Goal: Information Seeking & Learning: Learn about a topic

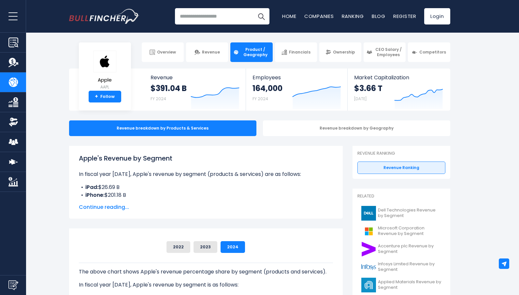
click at [116, 207] on span "Continue reading..." at bounding box center [206, 207] width 254 height 8
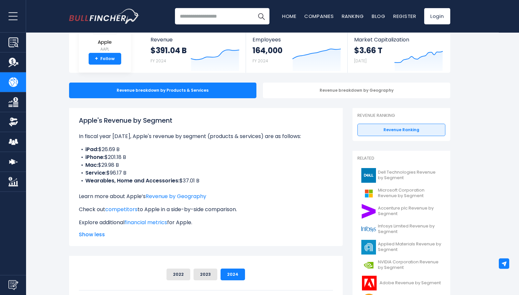
scroll to position [67, 0]
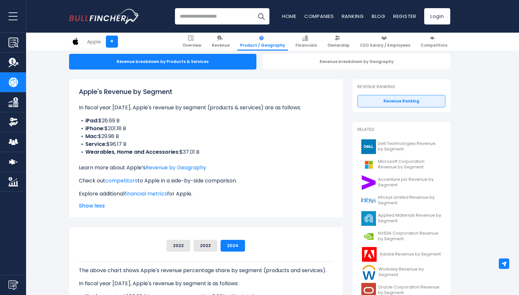
drag, startPoint x: 85, startPoint y: 118, endPoint x: 202, endPoint y: 150, distance: 121.5
click at [202, 150] on ul "iPad: $26.69 B iPhone: $201.18 B Mac: $29.98 B Service: $96.17 B Wearables, Hom…" at bounding box center [206, 136] width 254 height 39
copy ul "iPad: $26.69 B iPhone: $201.18 B Mac: $29.98 B Service: $96.17 B Wearables, Hom…"
click at [120, 250] on div "2022 2023 2024" at bounding box center [206, 246] width 254 height 12
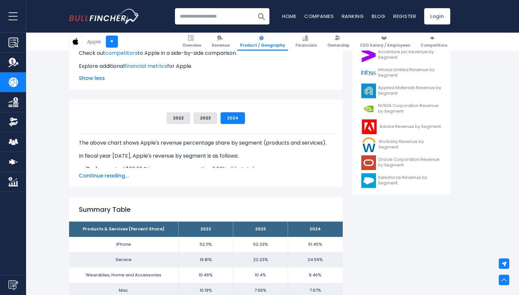
scroll to position [200, 0]
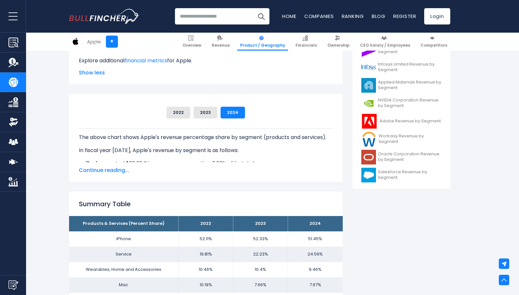
click at [116, 174] on span "Continue reading..." at bounding box center [206, 170] width 254 height 8
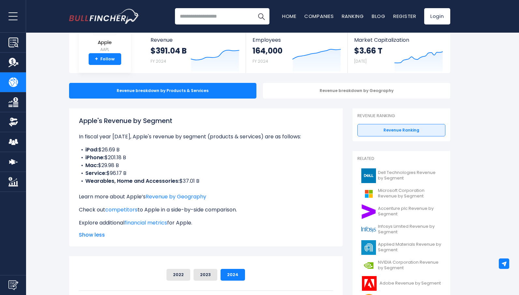
scroll to position [0, 0]
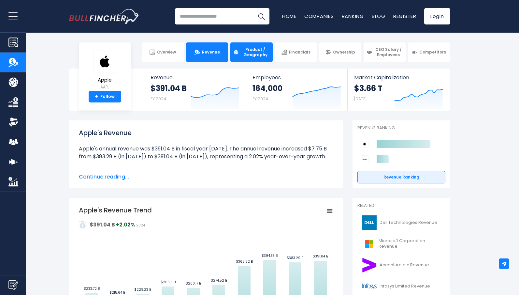
click at [263, 53] on span "Product / Geography" at bounding box center [255, 52] width 29 height 10
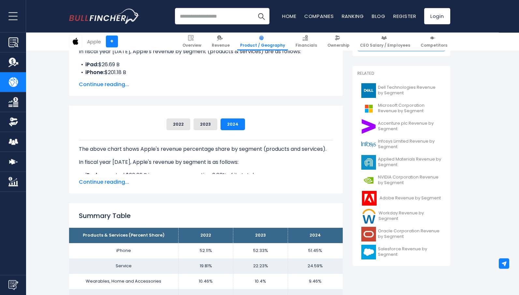
scroll to position [133, 0]
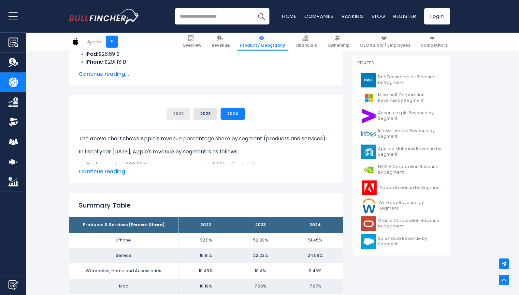
click at [178, 114] on button "2022" at bounding box center [179, 114] width 24 height 12
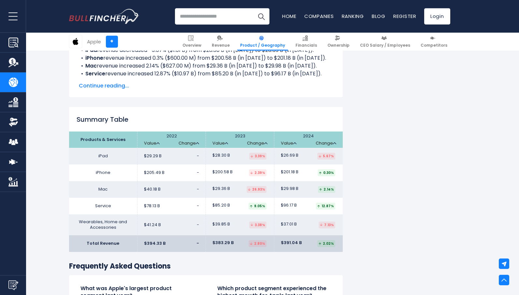
scroll to position [499, 0]
